Goal: Task Accomplishment & Management: Use online tool/utility

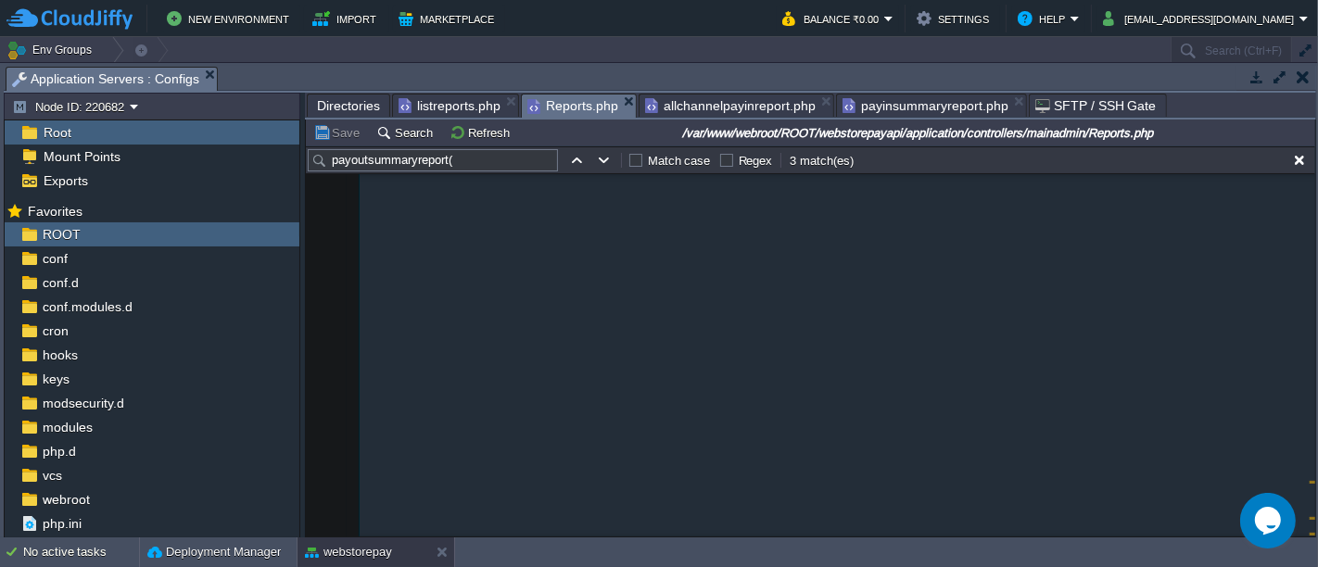
scroll to position [15423, 0]
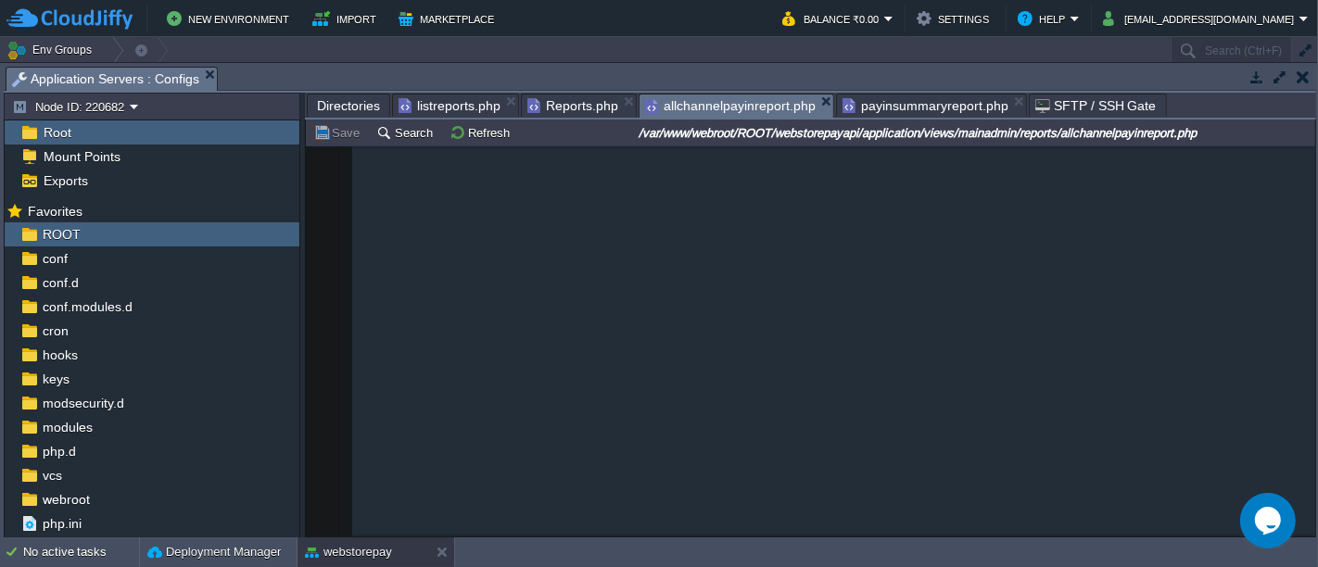
click at [765, 98] on span "allchannelpayinreport.php" at bounding box center [730, 106] width 171 height 23
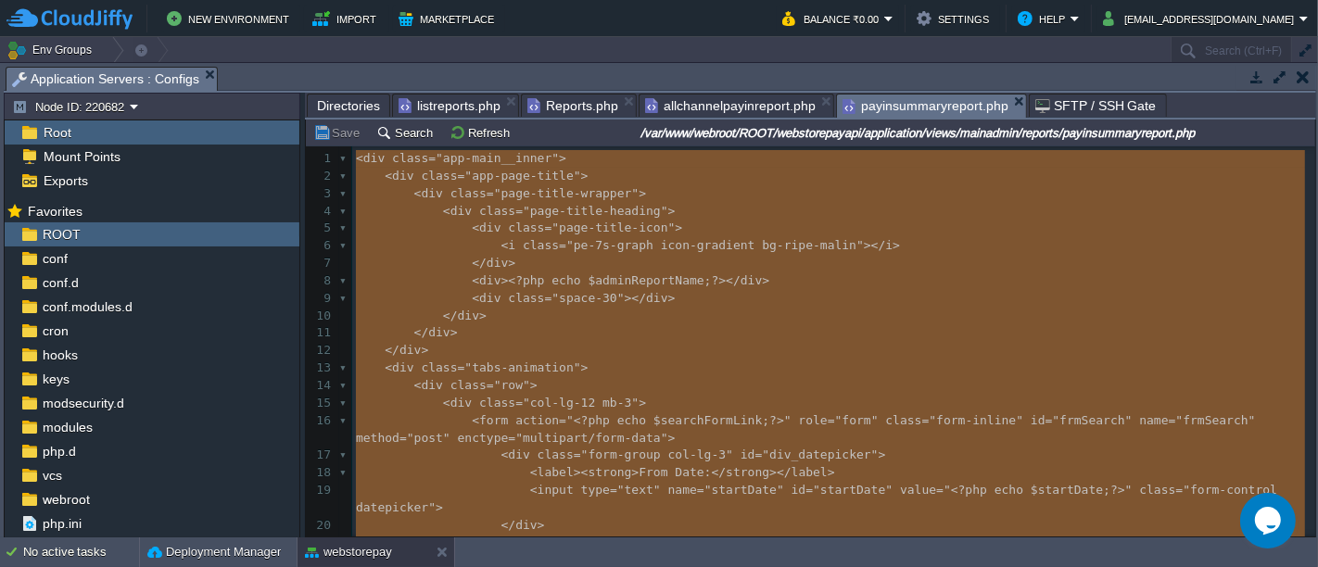
click at [869, 100] on span "payinsummaryreport.php" at bounding box center [925, 106] width 166 height 23
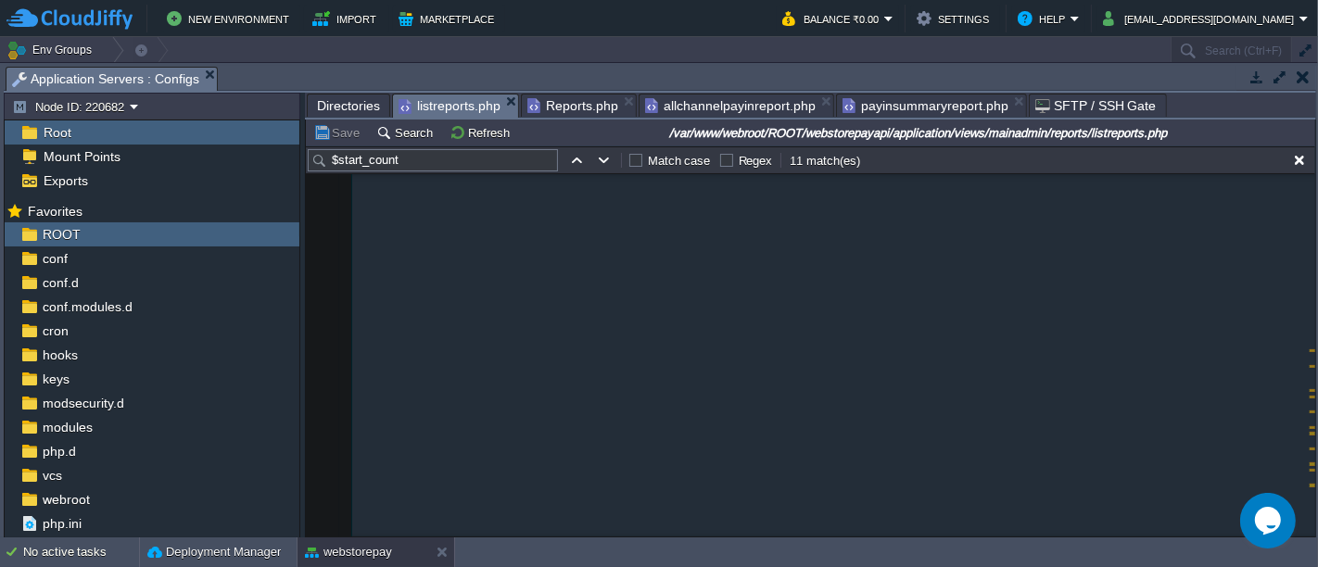
click at [461, 104] on span "listreports.php" at bounding box center [450, 106] width 102 height 23
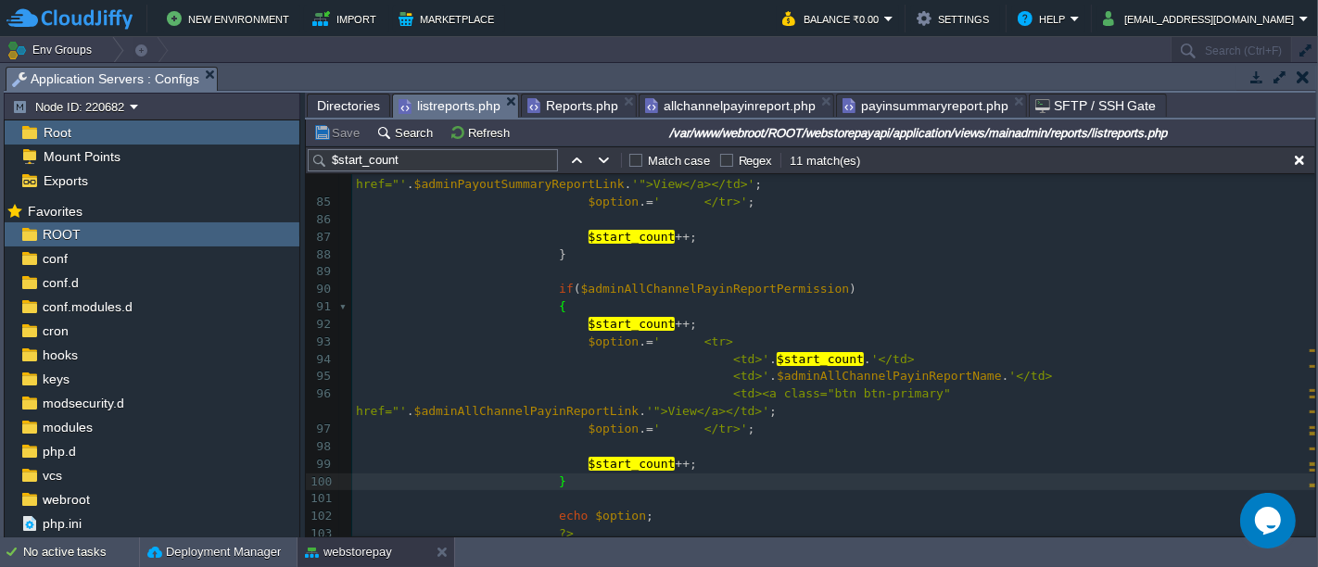
scroll to position [1512, 0]
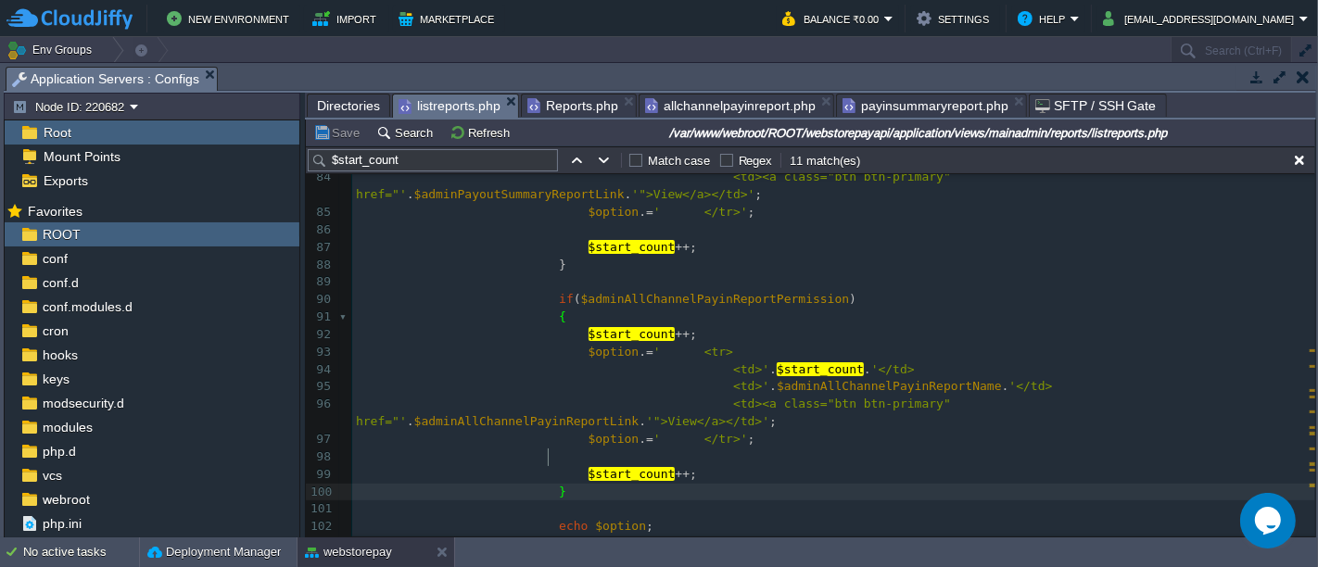
type textarea "yinReportPermission) { $start_count++; $option.=' <tr> <td>'.$start_count.'</td…"
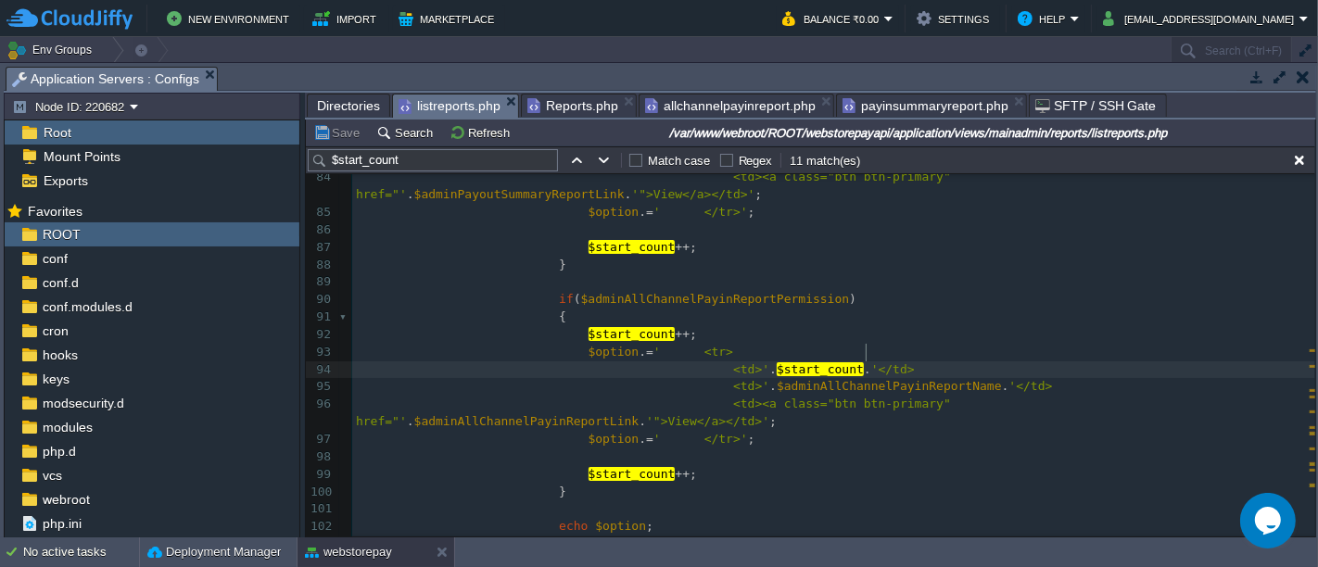
click at [873, 361] on pre "<td>' . $start_count . '</td>" at bounding box center [833, 370] width 963 height 18
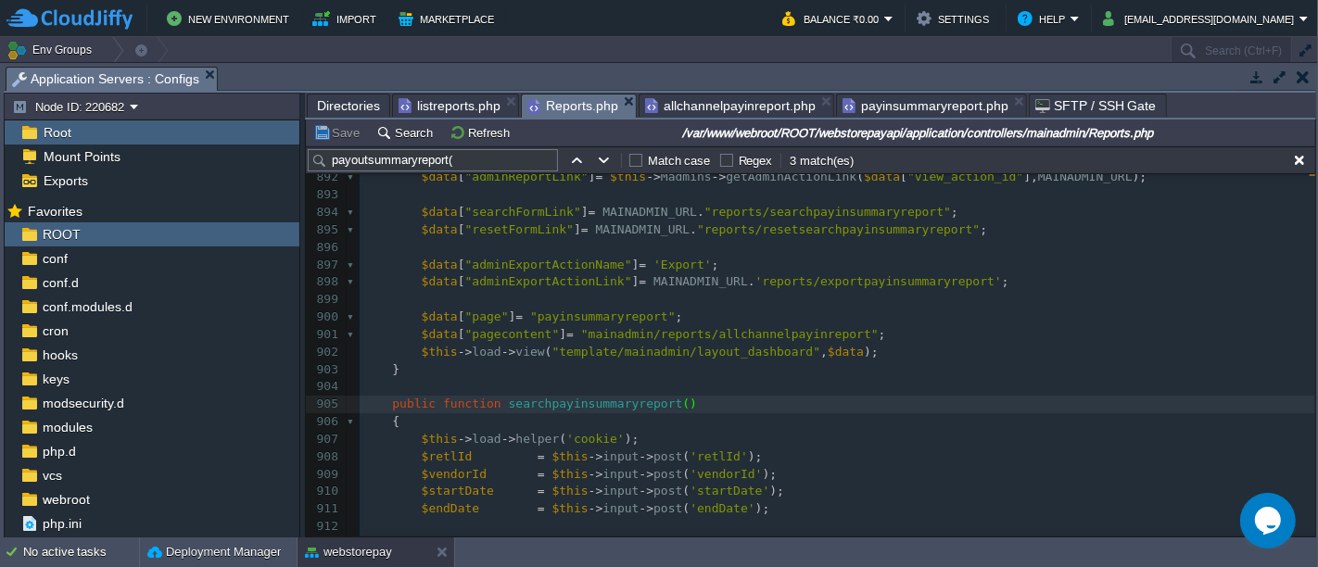
click at [584, 102] on span "Reports.php" at bounding box center [572, 106] width 91 height 23
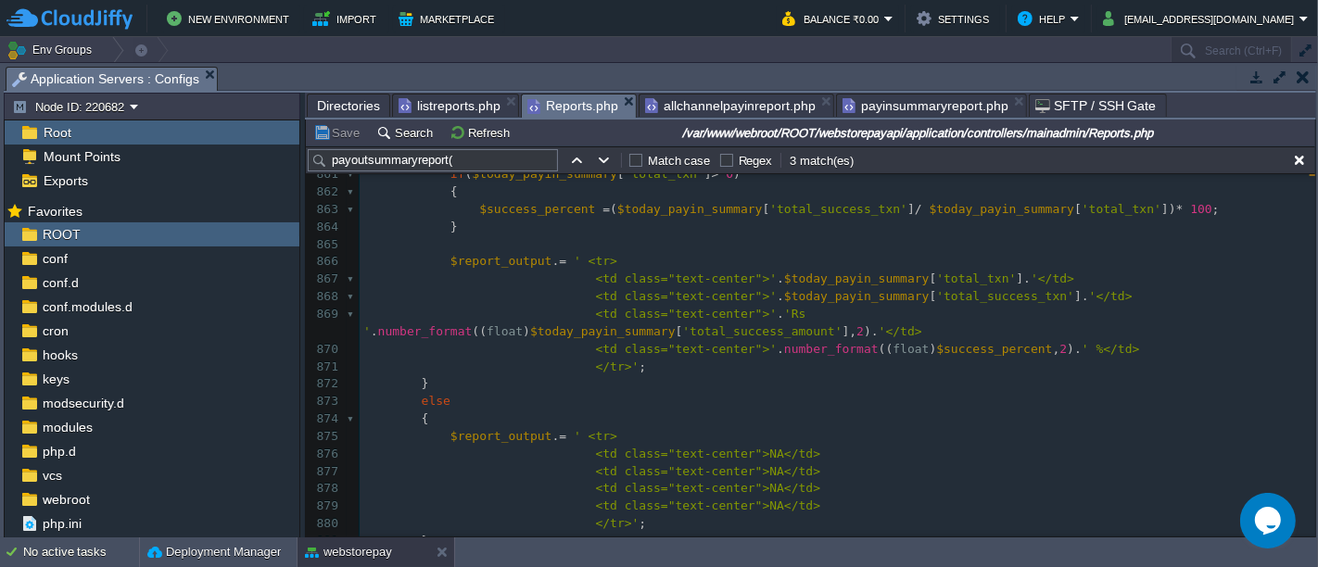
scroll to position [0, 0]
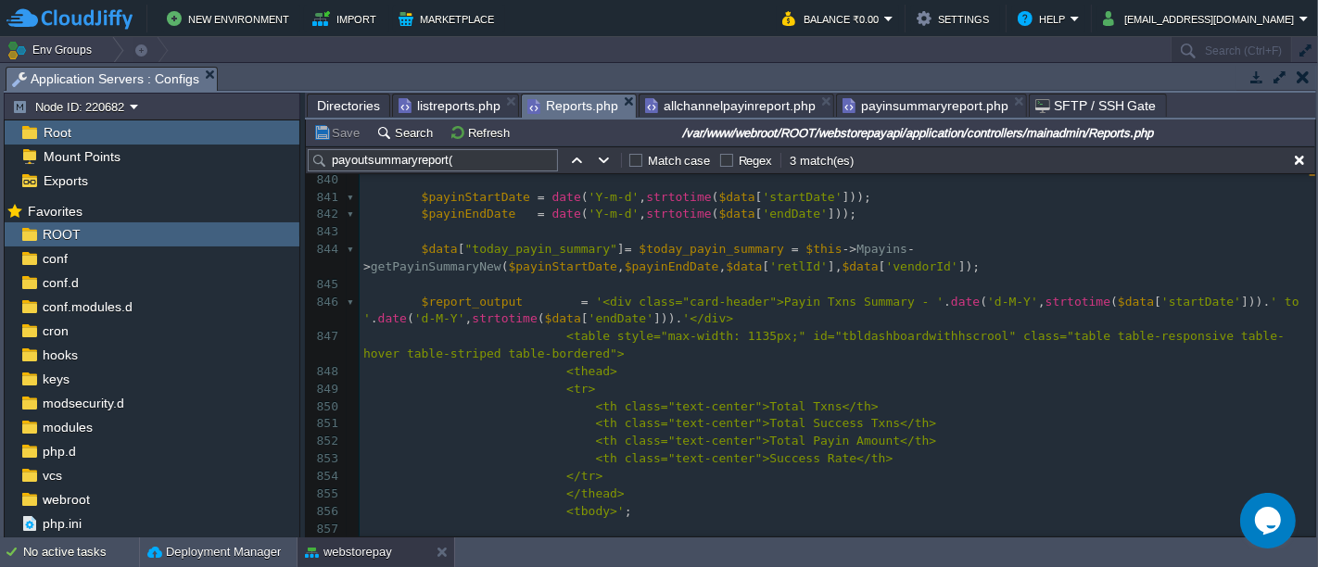
type textarea "$report_output"
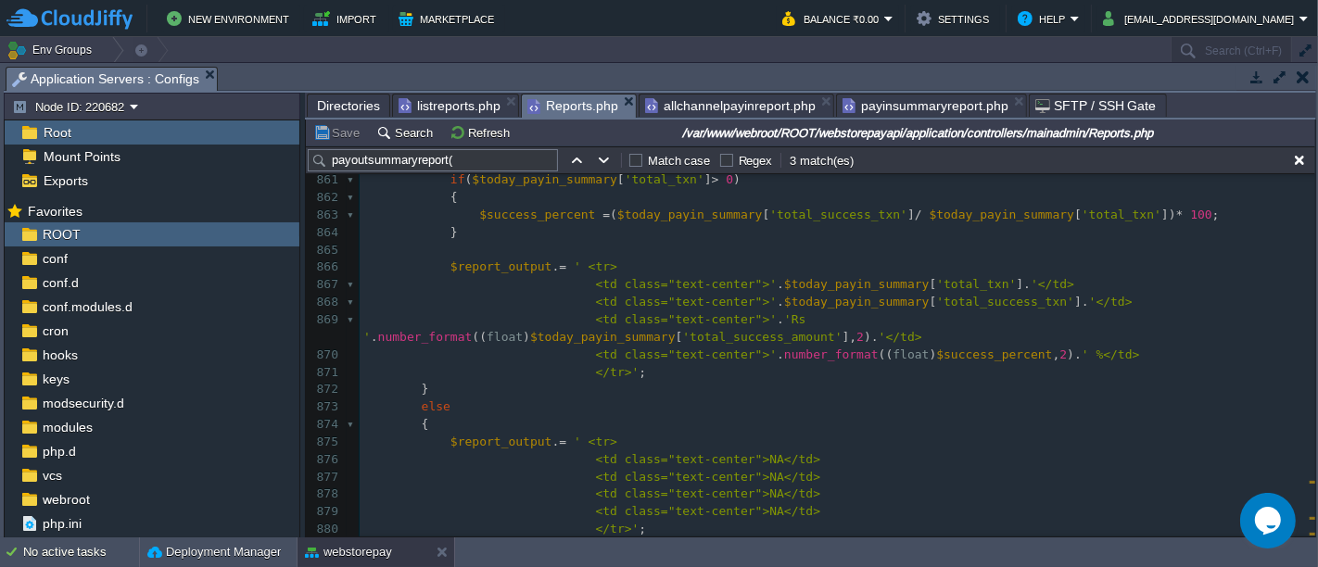
scroll to position [15226, 0]
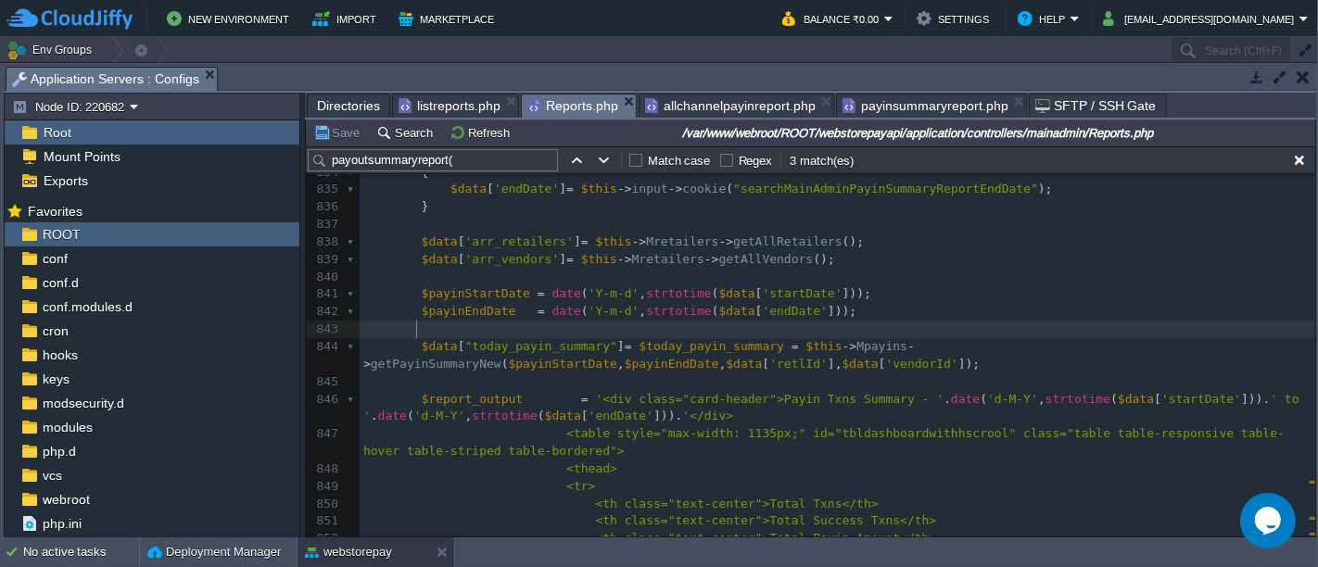
click at [834, 331] on pre at bounding box center [838, 330] width 956 height 18
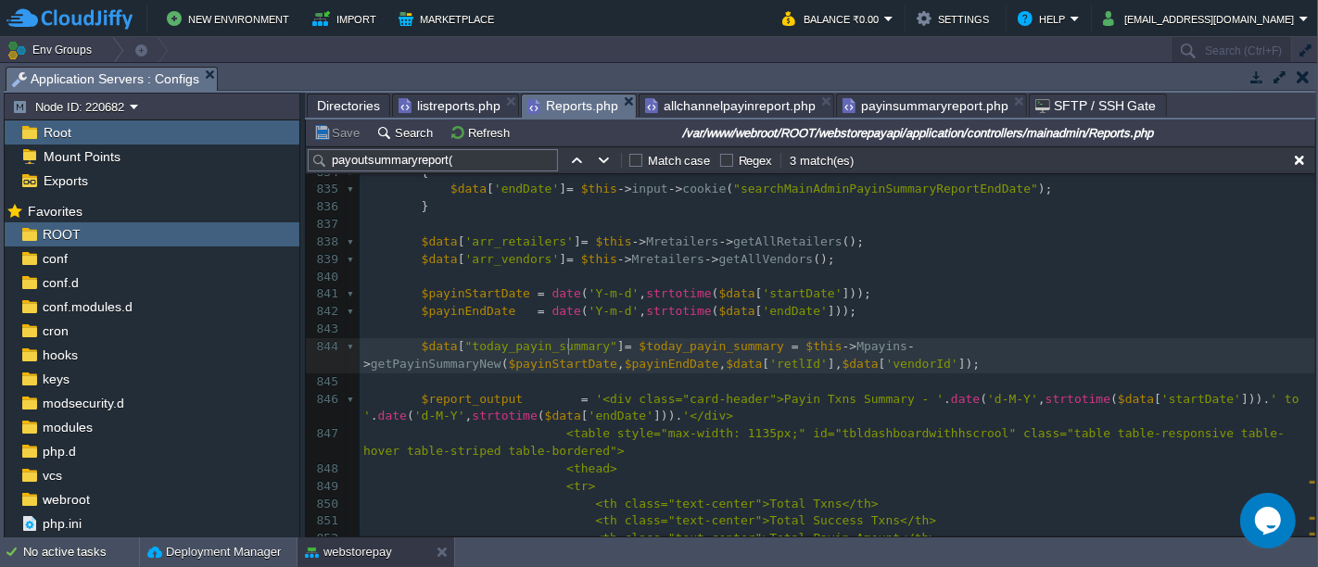
click at [569, 343] on div "xxxxxxxxxx 824 } 825 826 $data [ 'startDate' ] = date ( 'd-M-Y' ); 827 if ( $th…" at bounding box center [838, 347] width 956 height 716
type textarea "today_payin_summary"
